Goal: Use online tool/utility: Utilize a website feature to perform a specific function

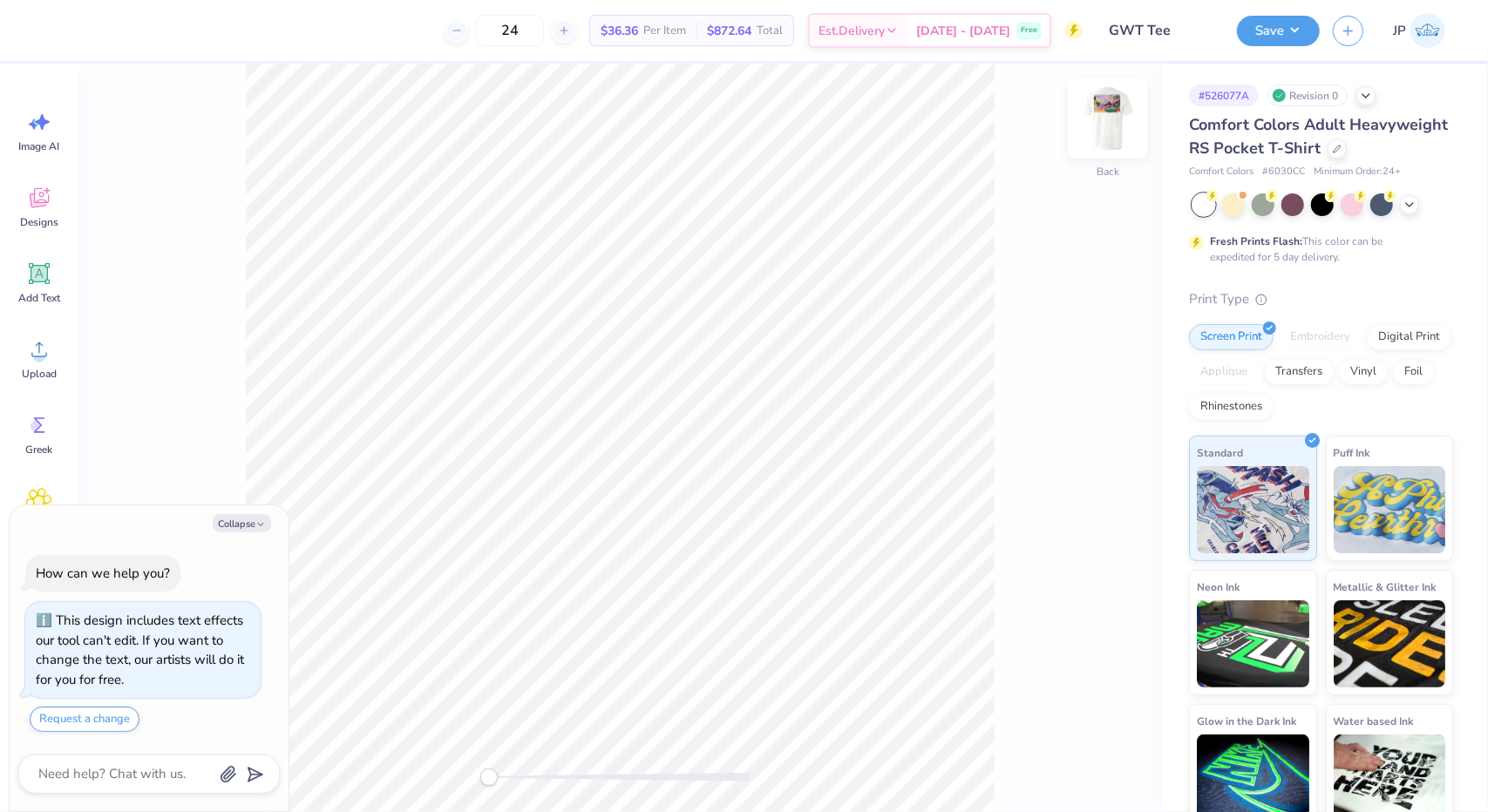
click at [1099, 118] on img at bounding box center [1107, 118] width 70 height 70
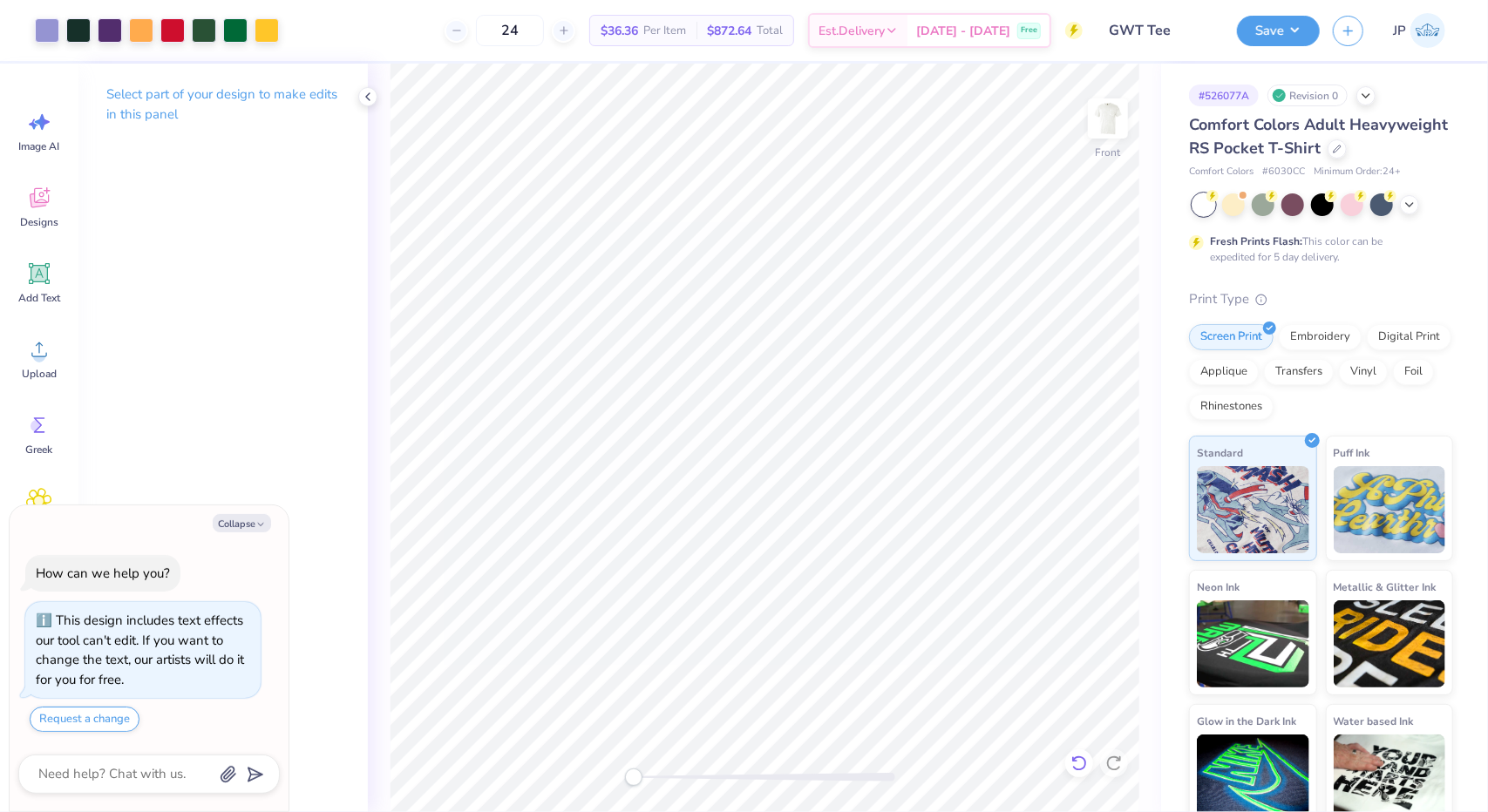
click at [1075, 760] on icon at bounding box center [1079, 763] width 18 height 18
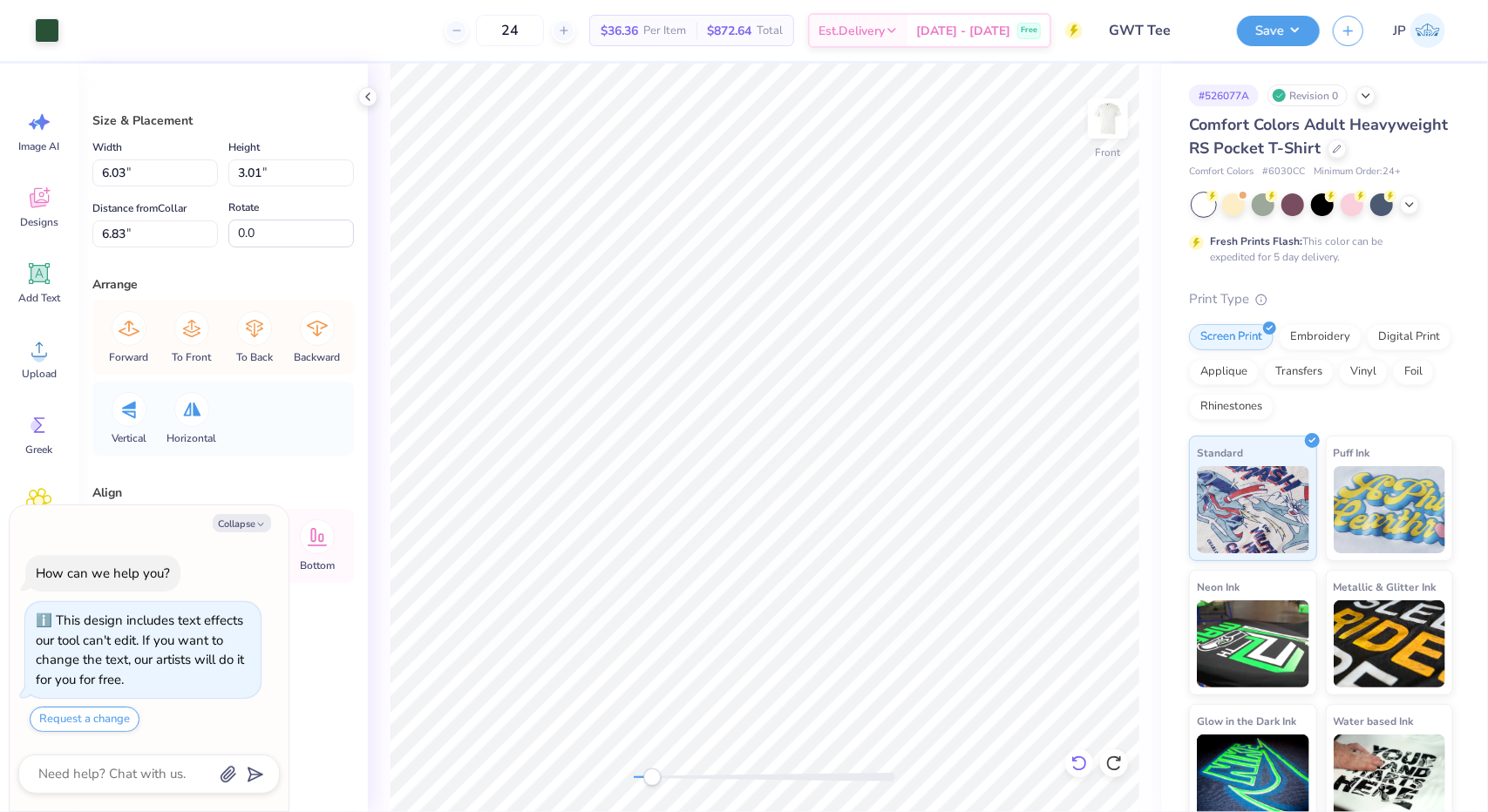
type textarea "x"
type input "4.94"
type input "2.46"
click at [1079, 761] on icon at bounding box center [1079, 763] width 18 height 18
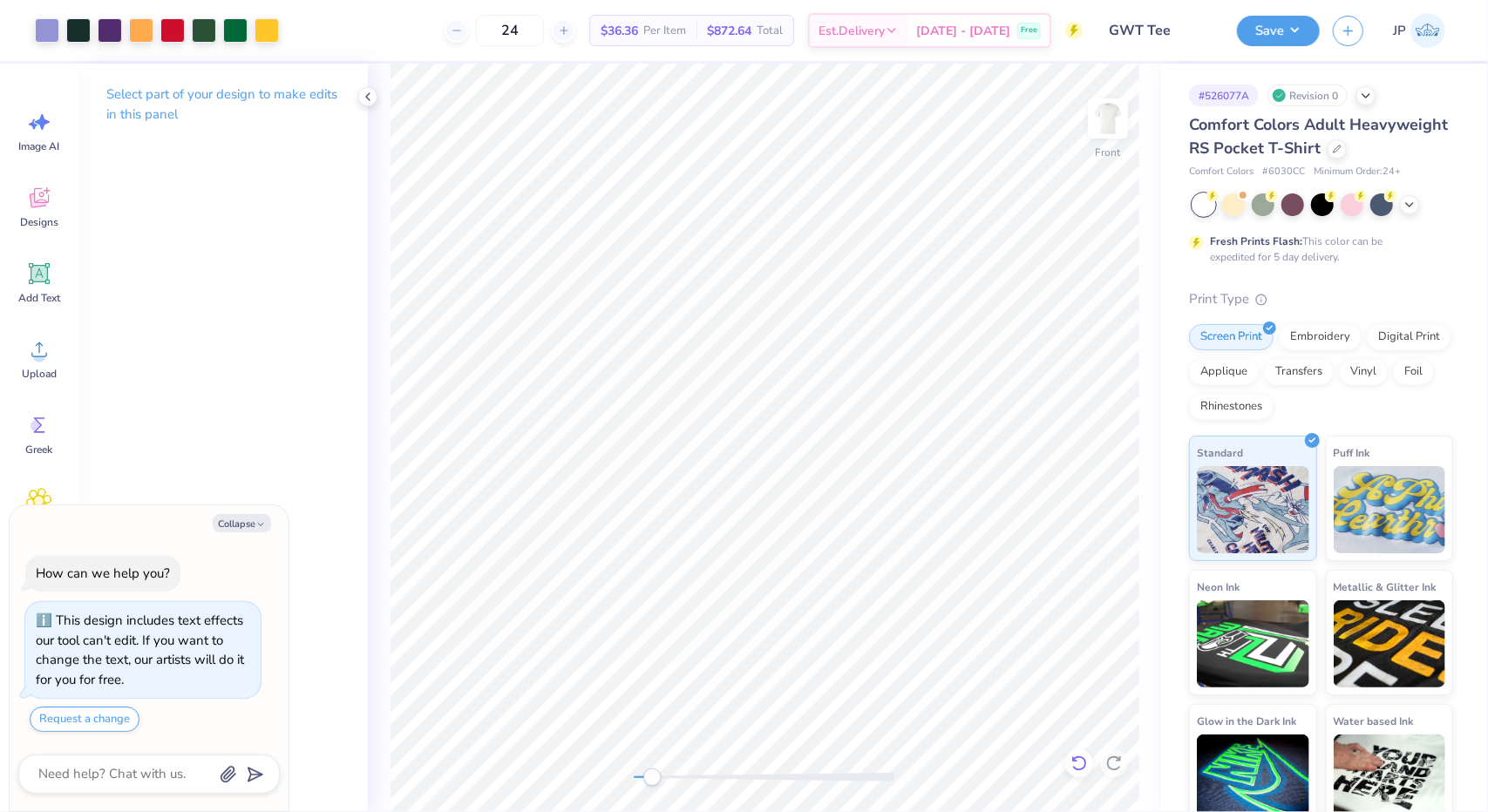
click at [1078, 757] on icon at bounding box center [1079, 763] width 15 height 16
click at [43, 24] on div at bounding box center [47, 29] width 24 height 24
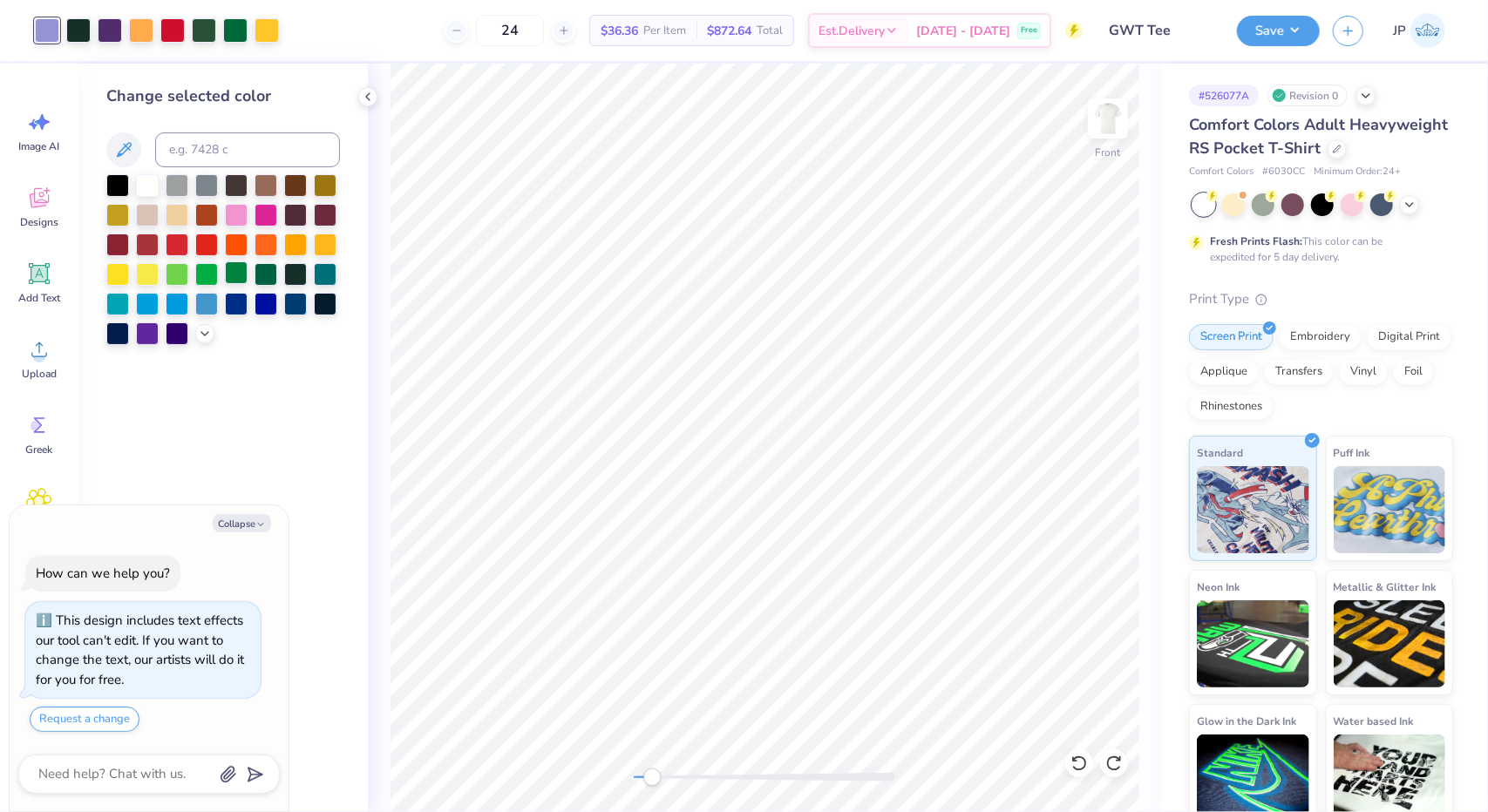
click at [232, 276] on div at bounding box center [236, 272] width 22 height 22
click at [145, 37] on div at bounding box center [141, 29] width 24 height 24
click at [152, 180] on div at bounding box center [147, 184] width 22 height 22
click at [178, 24] on div at bounding box center [173, 29] width 24 height 24
click at [150, 184] on div at bounding box center [147, 184] width 22 height 22
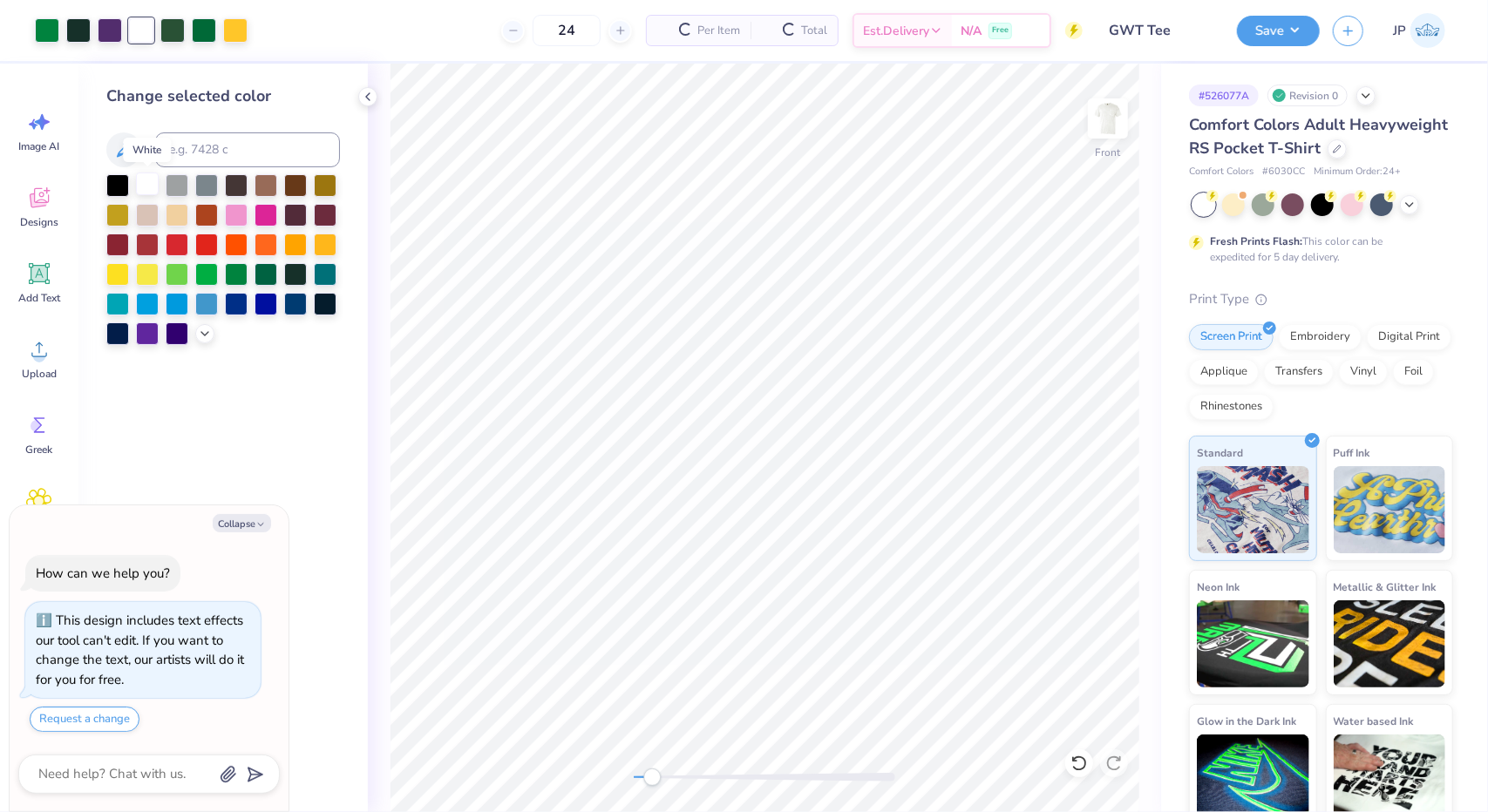
type textarea "x"
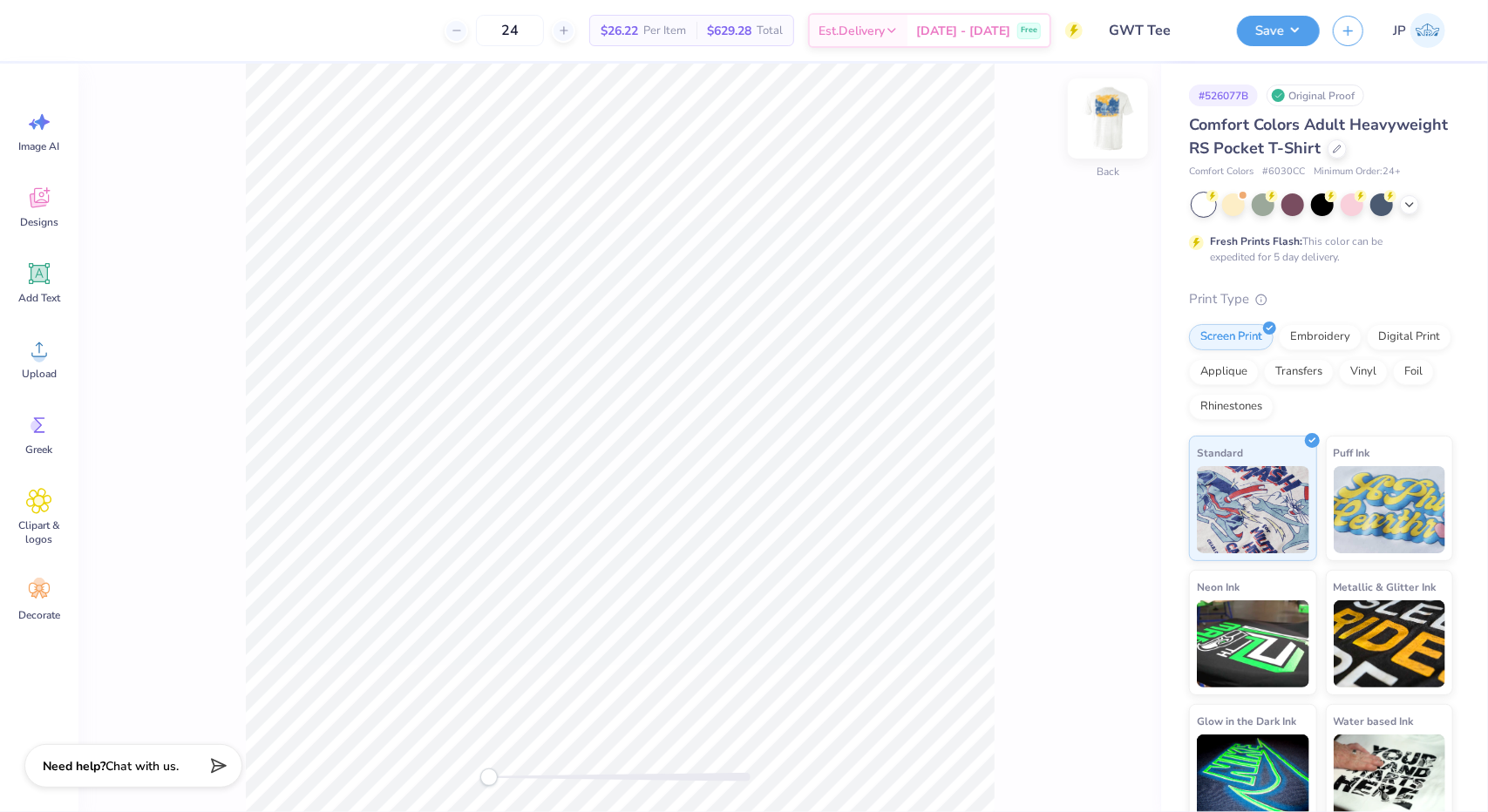
click at [1113, 109] on img at bounding box center [1107, 118] width 70 height 70
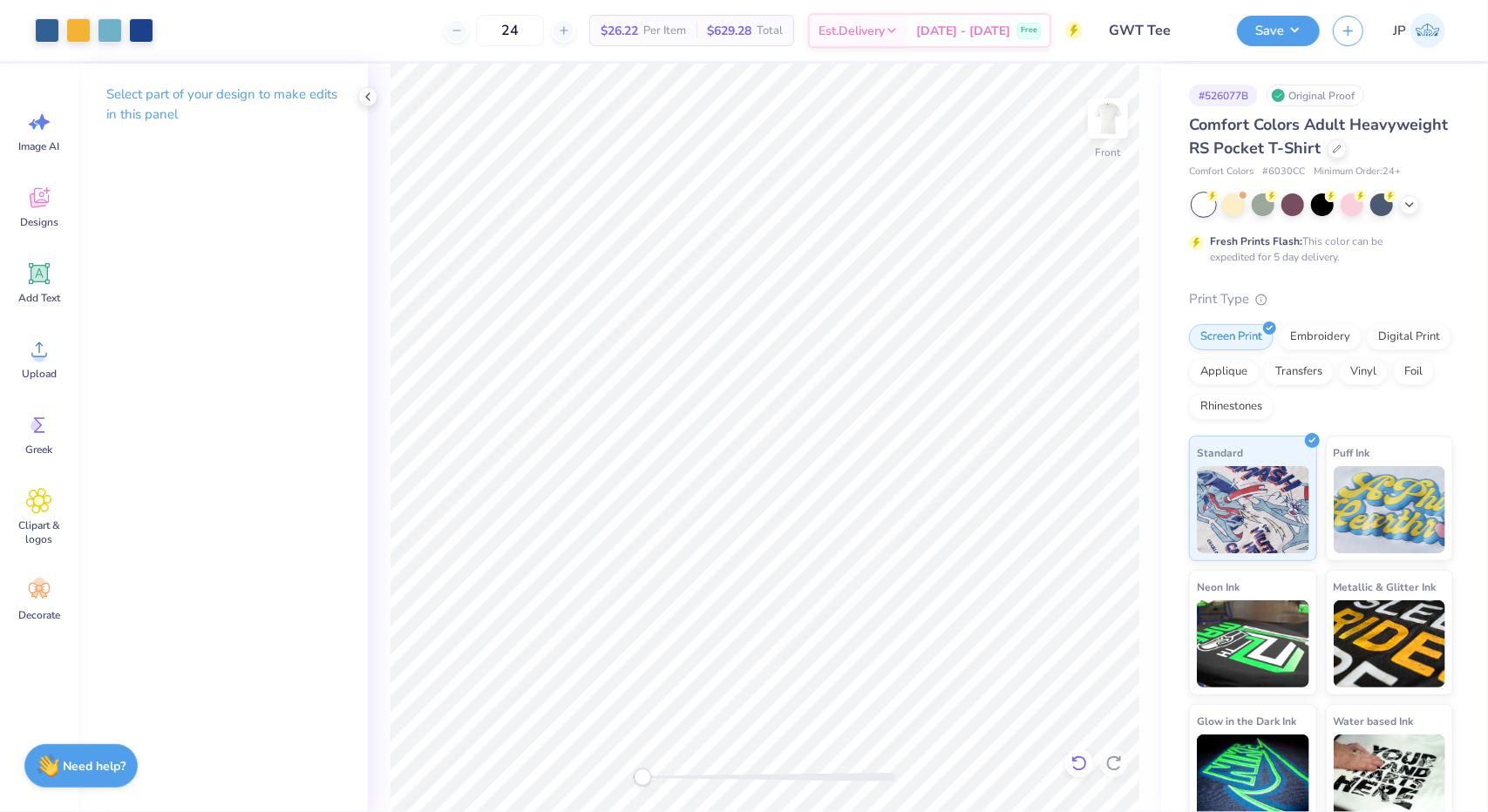
click at [1077, 764] on icon at bounding box center [1079, 763] width 18 height 18
